Goal: Obtain resource: Download file/media

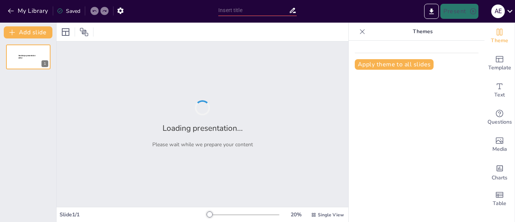
type input "Problems of Youth and their solution"
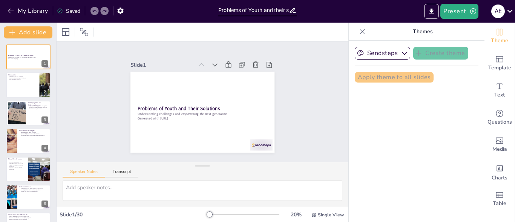
checkbox input "true"
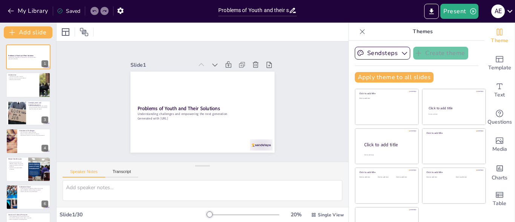
checkbox input "true"
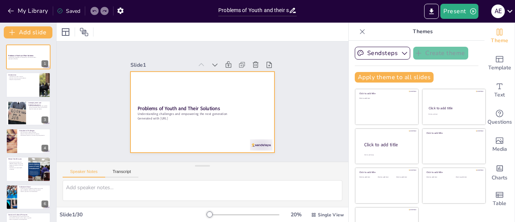
checkbox input "true"
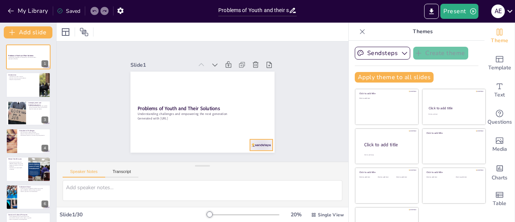
checkbox input "true"
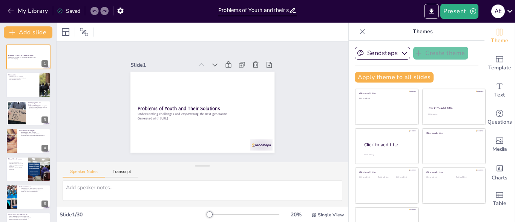
checkbox input "true"
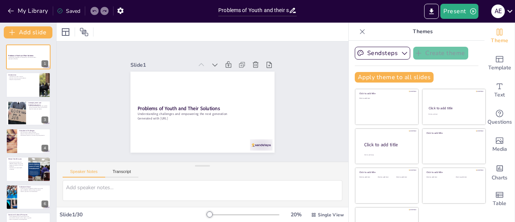
checkbox input "true"
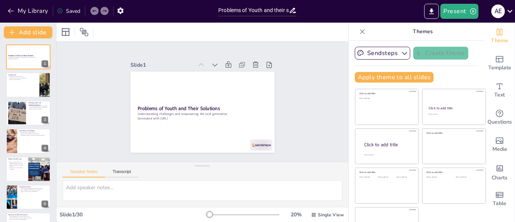
checkbox input "true"
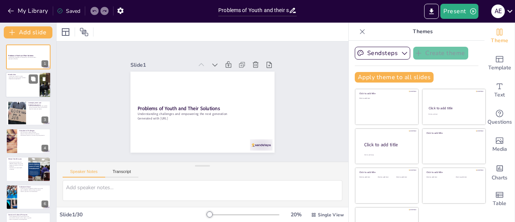
checkbox input "true"
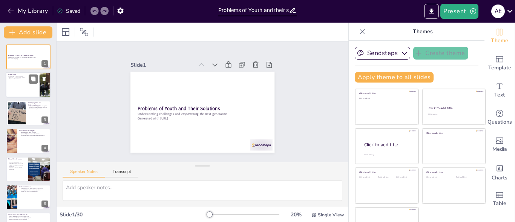
click at [27, 89] on div at bounding box center [28, 85] width 45 height 26
type textarea "The youth are essential for societal progress, as they bring fresh perspectives…"
checkbox input "true"
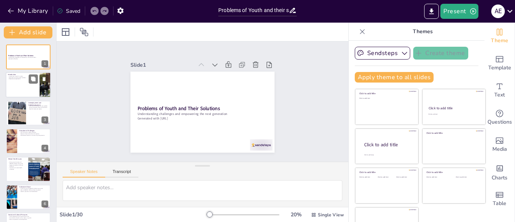
checkbox input "true"
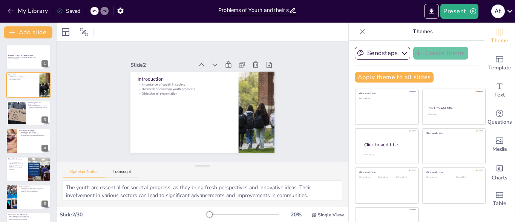
checkbox input "true"
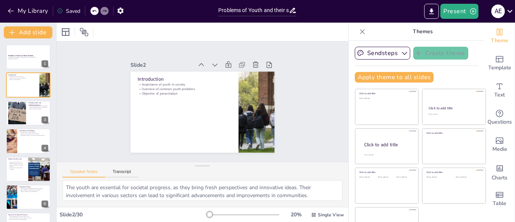
checkbox input "true"
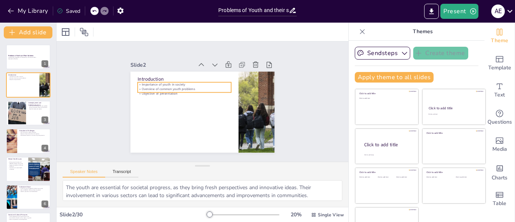
checkbox input "true"
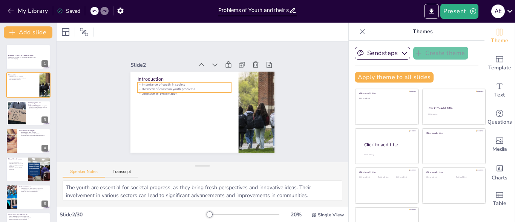
checkbox input "true"
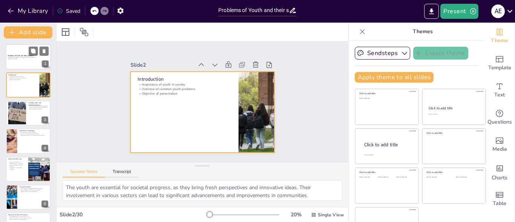
checkbox input "true"
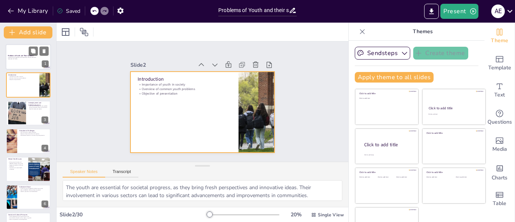
checkbox input "true"
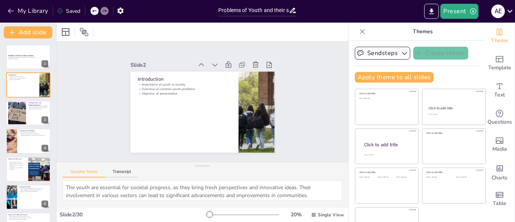
checkbox input "true"
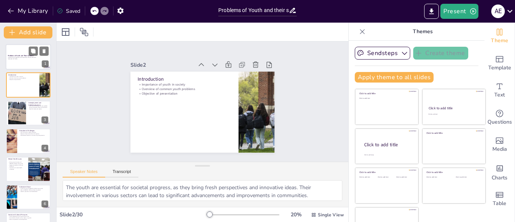
checkbox input "true"
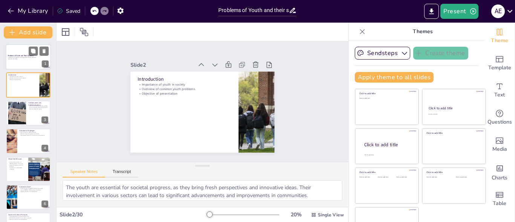
checkbox input "true"
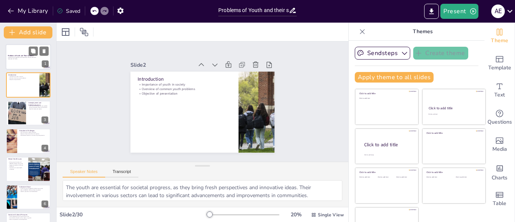
checkbox input "true"
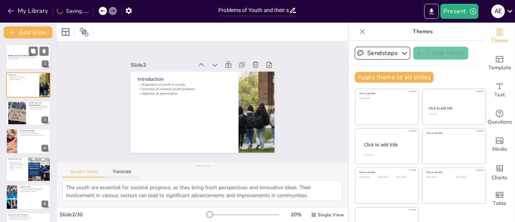
click at [18, 56] on strong "Problems of Youth and Their Solutions" at bounding box center [21, 56] width 26 height 2
checkbox input "true"
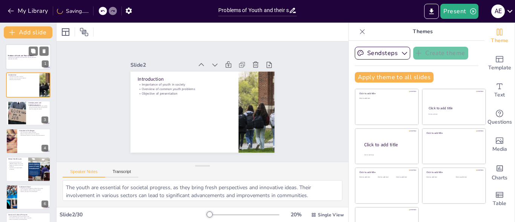
checkbox input "true"
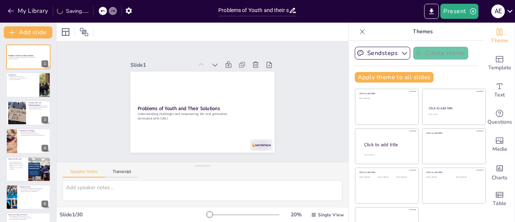
checkbox input "true"
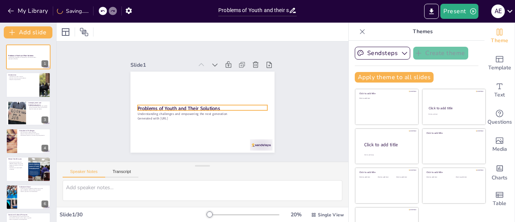
checkbox input "true"
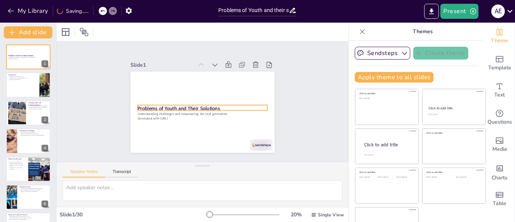
checkbox input "true"
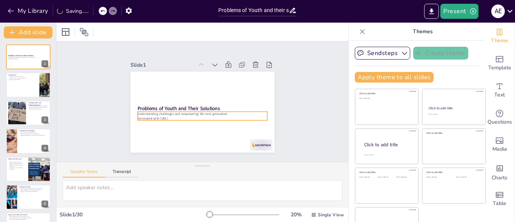
checkbox input "true"
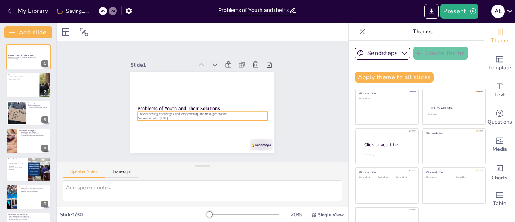
checkbox input "true"
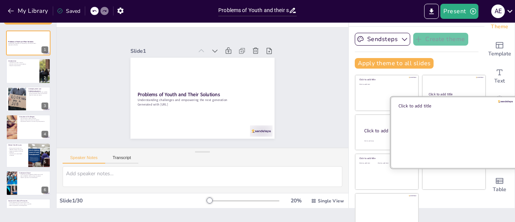
scroll to position [21, 0]
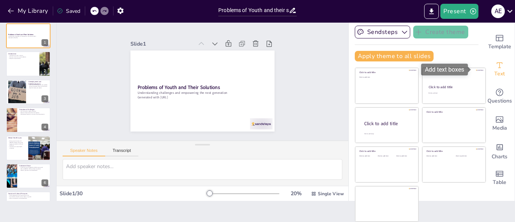
click at [497, 67] on icon "Add text boxes" at bounding box center [500, 65] width 6 height 6
checkbox input "true"
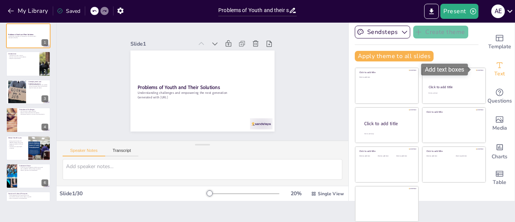
checkbox input "true"
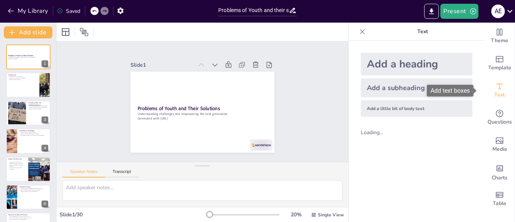
scroll to position [0, 0]
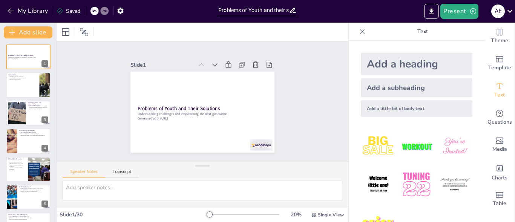
checkbox input "true"
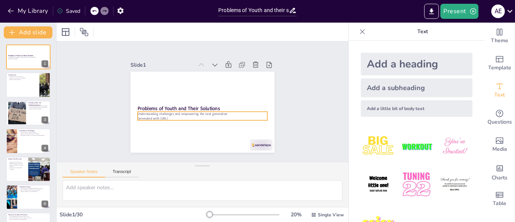
checkbox input "true"
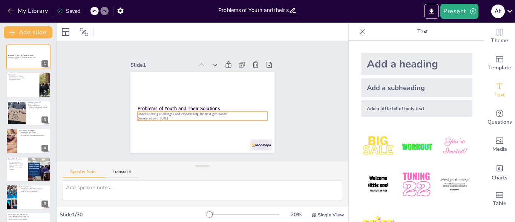
checkbox input "true"
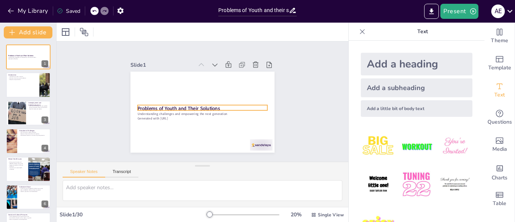
click at [173, 107] on strong "Problems of Youth and Their Solutions" at bounding box center [179, 108] width 82 height 6
checkbox input "true"
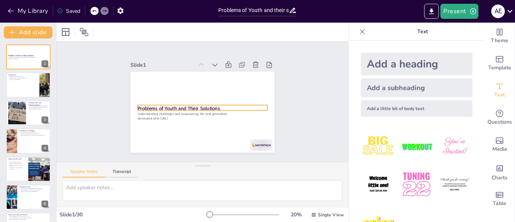
checkbox input "true"
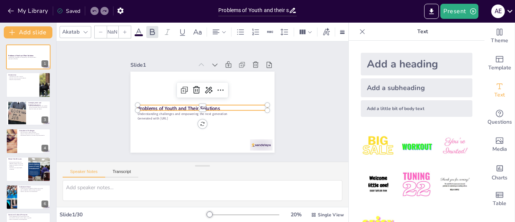
type input "48"
checkbox input "true"
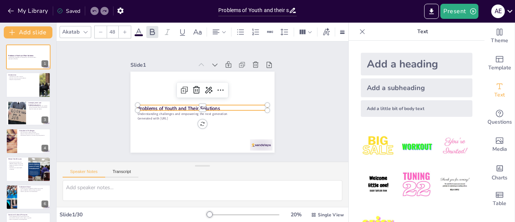
checkbox input "true"
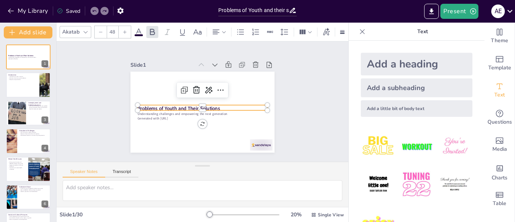
checkbox input "true"
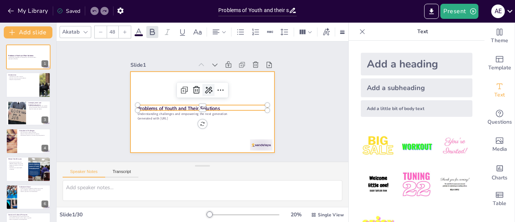
checkbox input "true"
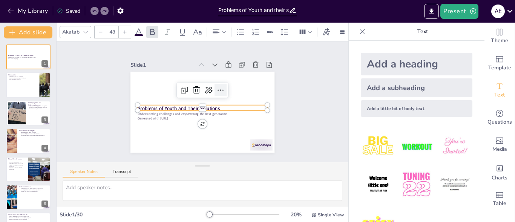
click at [217, 88] on icon at bounding box center [222, 92] width 10 height 10
checkbox input "true"
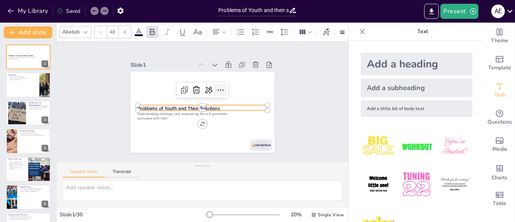
checkbox input "true"
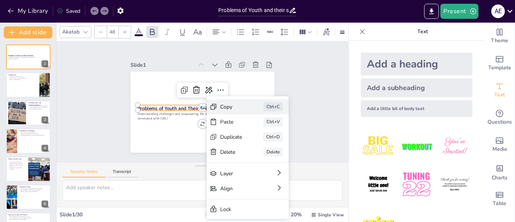
checkbox input "true"
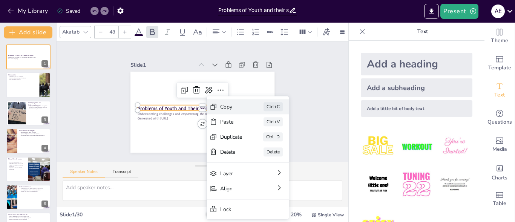
checkbox input "true"
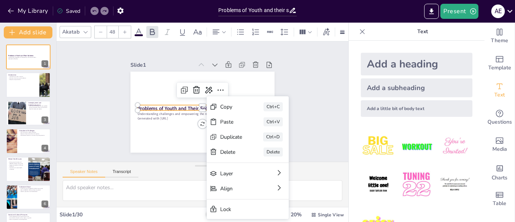
checkbox input "true"
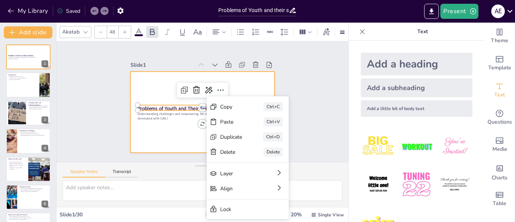
checkbox input "true"
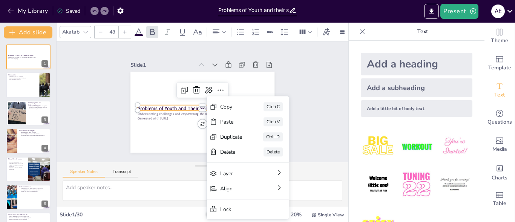
checkbox input "true"
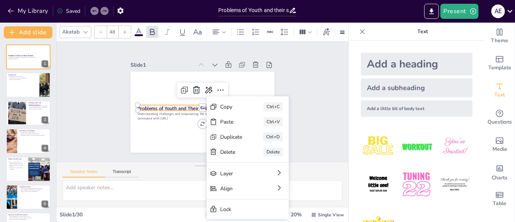
click at [78, 30] on div "Akatab" at bounding box center [71, 32] width 20 height 10
checkbox input "true"
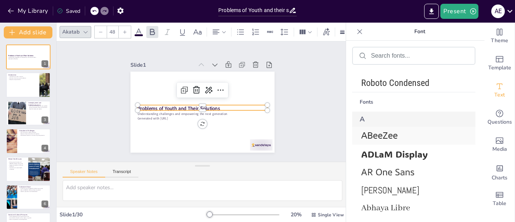
scroll to position [220, 0]
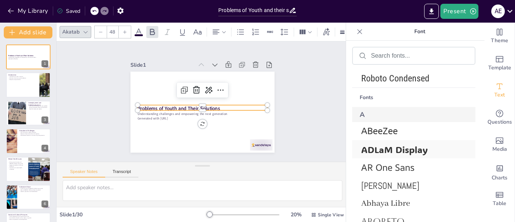
click at [395, 149] on span "ADLaM Display" at bounding box center [412, 150] width 102 height 12
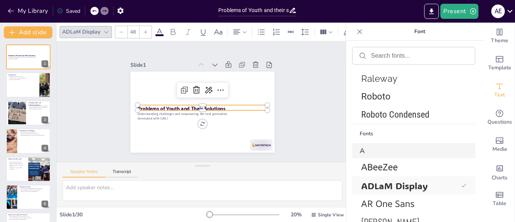
scroll to position [256, 0]
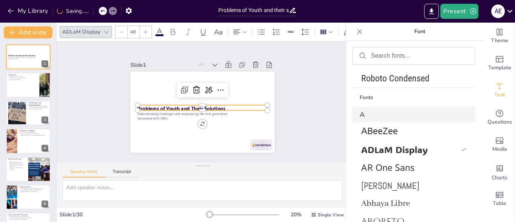
click at [361, 37] on div at bounding box center [360, 32] width 12 height 12
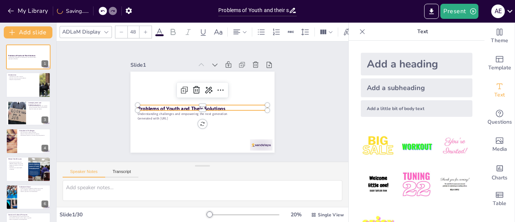
click at [356, 37] on div at bounding box center [362, 32] width 12 height 12
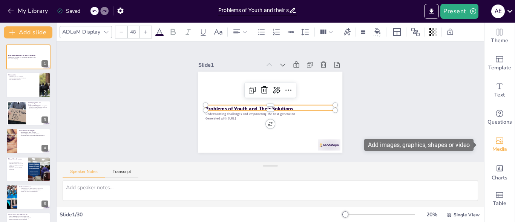
click at [494, 150] on span "Media" at bounding box center [500, 149] width 15 height 8
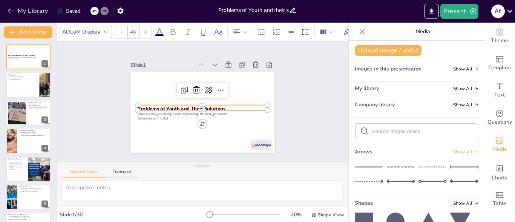
scroll to position [0, 0]
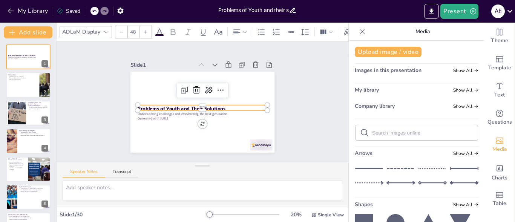
click at [362, 30] on div at bounding box center [362, 32] width 12 height 12
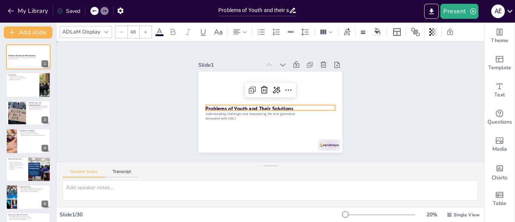
click at [359, 118] on div "Slide 1 Problems of Youth and Their Solutions Understanding challenges and empo…" at bounding box center [270, 102] width 247 height 444
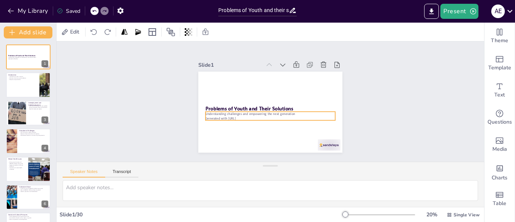
click at [290, 112] on p "Understanding challenges and empowering the next generation" at bounding box center [271, 114] width 130 height 5
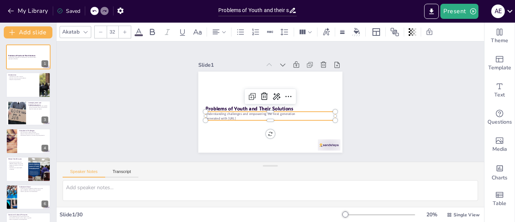
click at [166, 81] on div "Slide 1 Problems of Youth and Their Solutions Understanding challenges and empo…" at bounding box center [271, 101] width 428 height 120
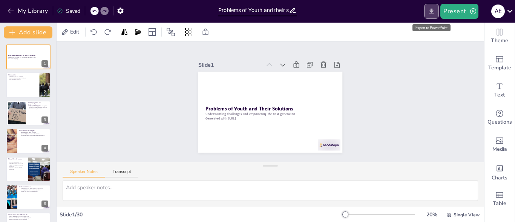
click at [436, 10] on icon "Export to PowerPoint" at bounding box center [432, 12] width 8 height 8
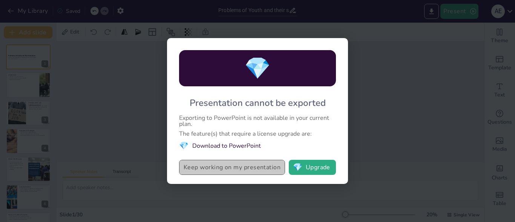
click at [268, 167] on button "Keep working on my presentation" at bounding box center [232, 167] width 106 height 15
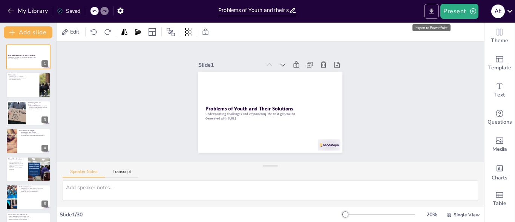
click at [433, 13] on icon "Export to PowerPoint" at bounding box center [432, 12] width 8 height 8
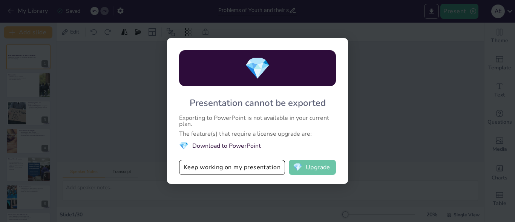
click at [298, 174] on button "💎 Upgrade" at bounding box center [312, 167] width 47 height 15
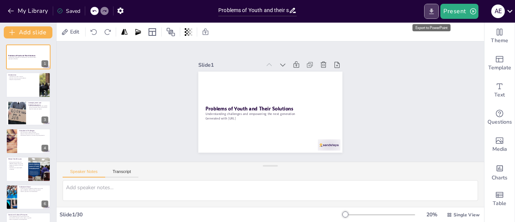
click at [431, 13] on icon "Export to PowerPoint" at bounding box center [432, 12] width 8 height 8
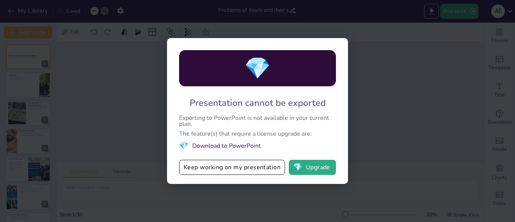
click at [239, 146] on li "💎 Download to PowerPoint" at bounding box center [257, 146] width 157 height 10
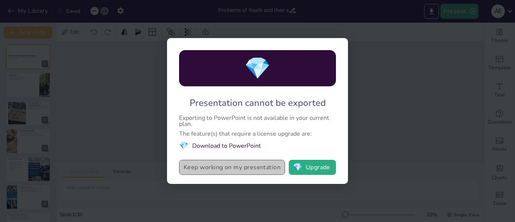
click at [237, 166] on button "Keep working on my presentation" at bounding box center [232, 167] width 106 height 15
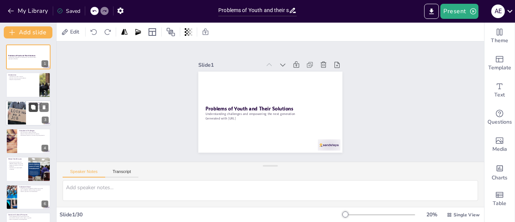
click at [30, 109] on button at bounding box center [33, 107] width 9 height 9
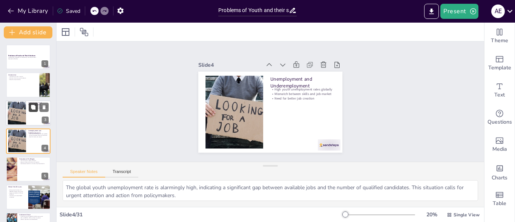
scroll to position [11, 0]
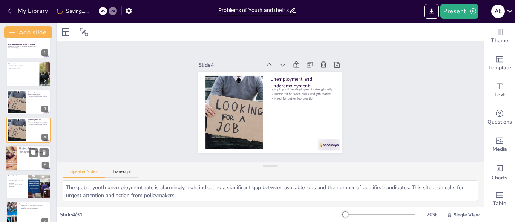
click at [26, 147] on p "Educational Challenges" at bounding box center [33, 148] width 29 height 2
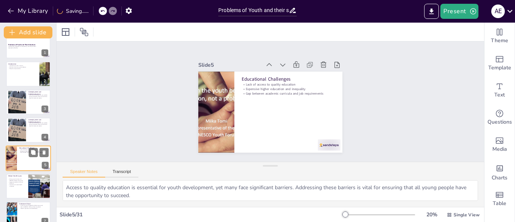
scroll to position [39, 0]
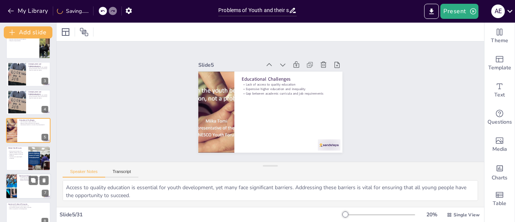
click at [26, 183] on div at bounding box center [28, 187] width 45 height 26
